Goal: Information Seeking & Learning: Learn about a topic

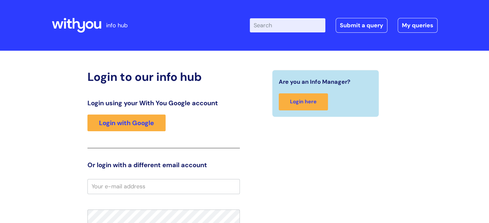
click at [127, 134] on div "Login using your With You Google account Login with Google" at bounding box center [163, 123] width 152 height 49
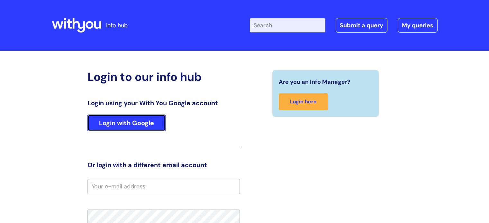
click at [127, 131] on link "Login with Google" at bounding box center [126, 123] width 78 height 17
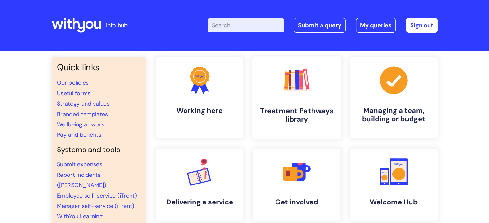
click at [283, 113] on h4 "Treatment Pathways library" at bounding box center [296, 115] width 78 height 17
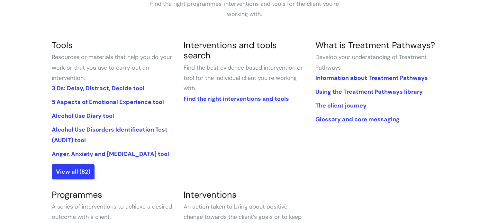
scroll to position [129, 0]
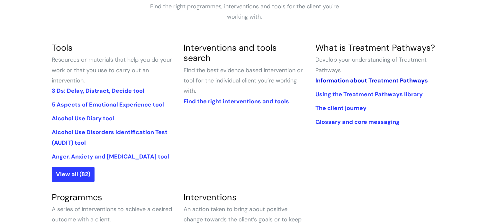
click at [329, 82] on link "Information about Treatment Pathways" at bounding box center [371, 81] width 112 height 8
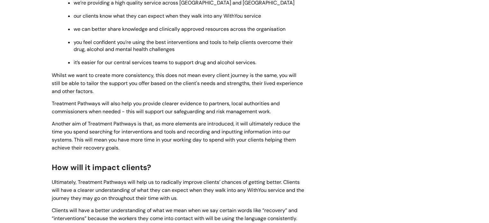
scroll to position [450, 0]
